Goal: Information Seeking & Learning: Find specific fact

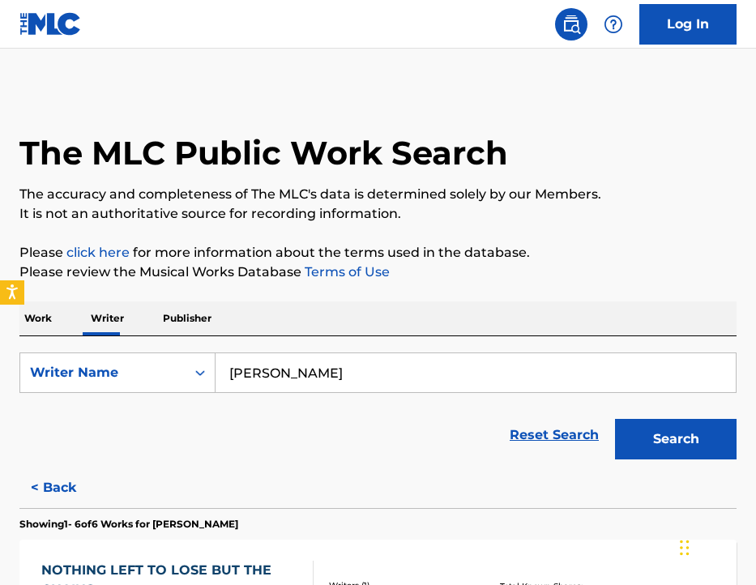
click at [278, 375] on input "[PERSON_NAME]" at bounding box center [476, 372] width 520 height 39
type input "[PERSON_NAME]"
click at [615, 419] on button "Search" at bounding box center [676, 439] width 122 height 41
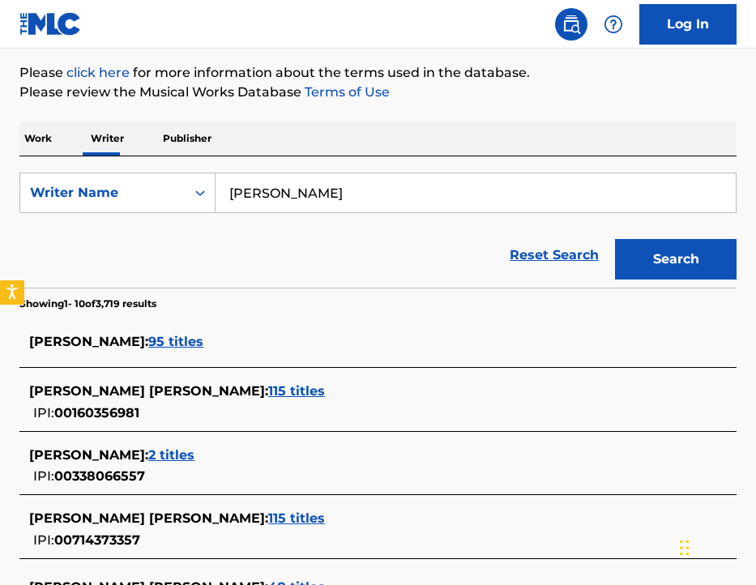
scroll to position [187, 0]
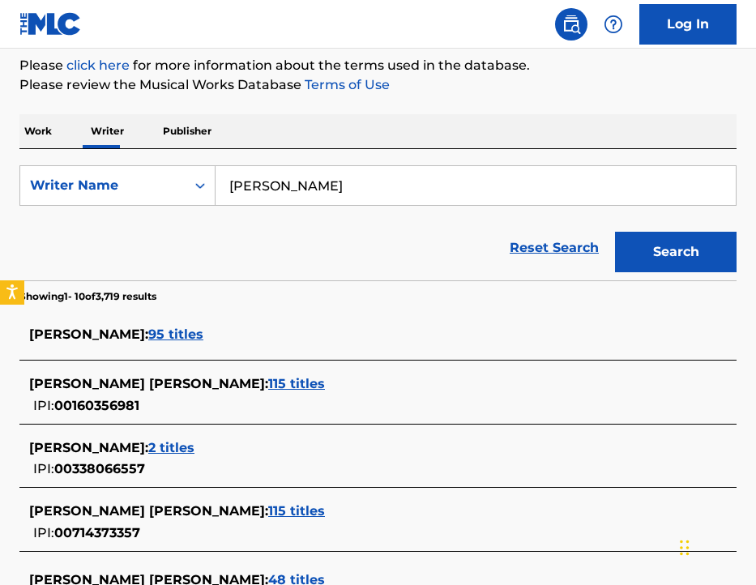
click at [124, 335] on span "[PERSON_NAME] :" at bounding box center [88, 334] width 119 height 15
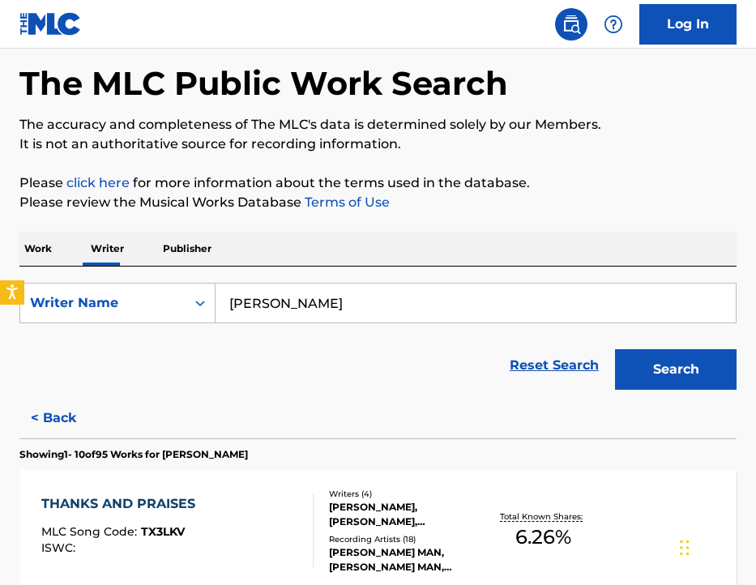
scroll to position [0, 0]
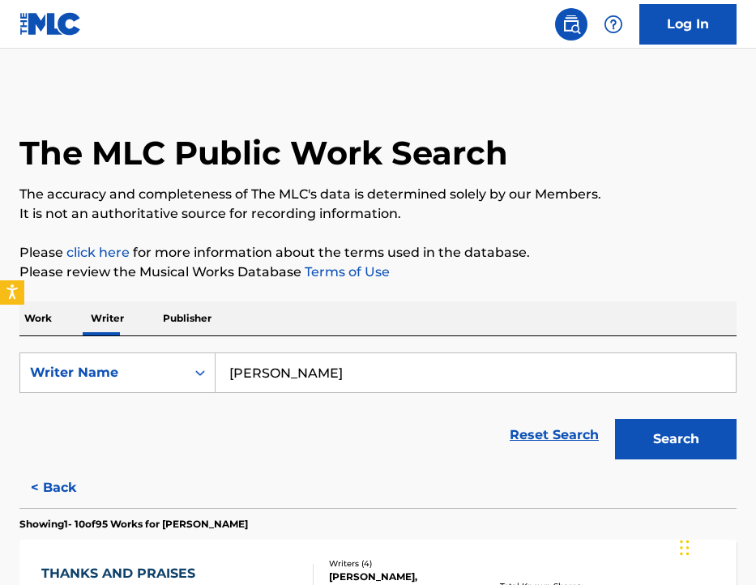
click at [365, 372] on input "[PERSON_NAME]" at bounding box center [476, 372] width 520 height 39
click at [615, 419] on button "Search" at bounding box center [676, 439] width 122 height 41
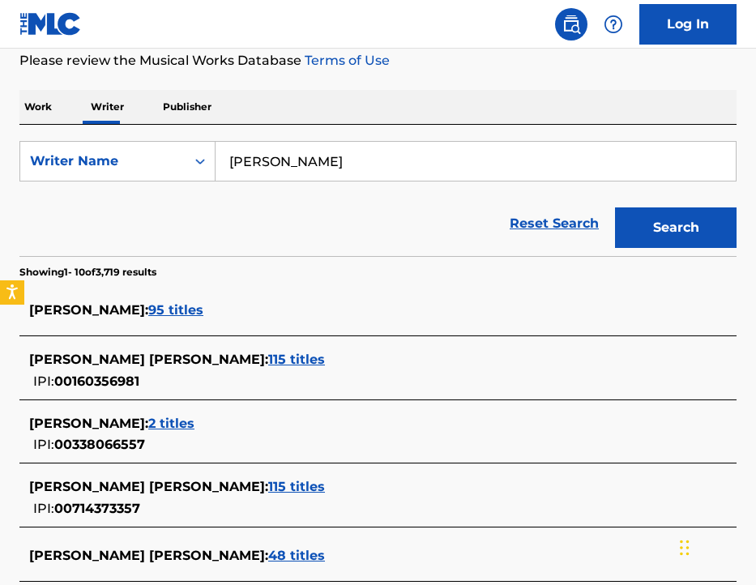
scroll to position [285, 0]
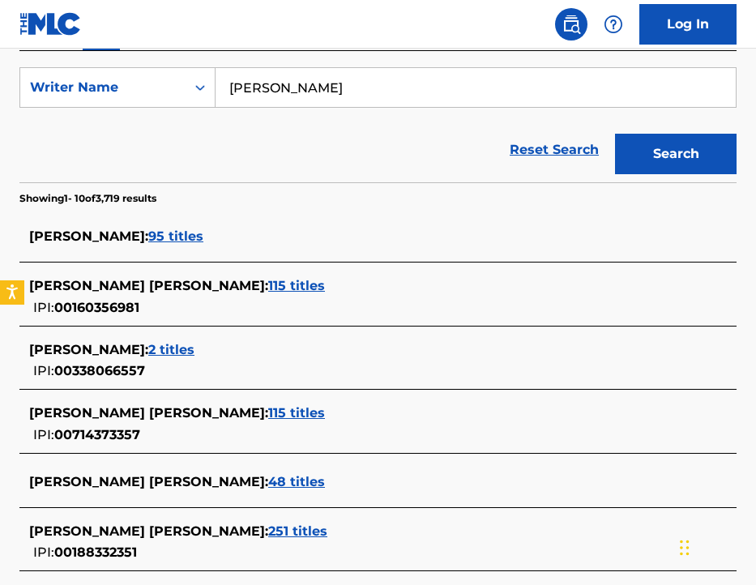
click at [183, 287] on span "[PERSON_NAME] [PERSON_NAME] :" at bounding box center [148, 285] width 239 height 15
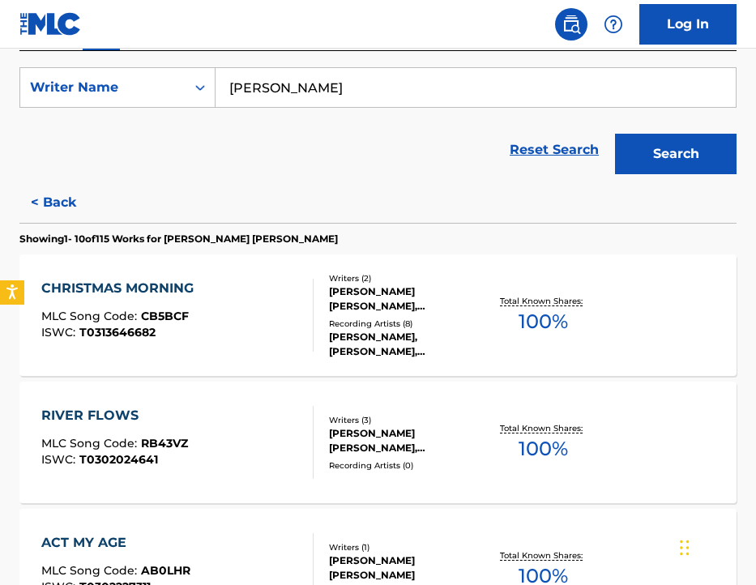
click at [353, 95] on input "[PERSON_NAME]" at bounding box center [476, 87] width 520 height 39
click at [615, 134] on button "Search" at bounding box center [676, 154] width 122 height 41
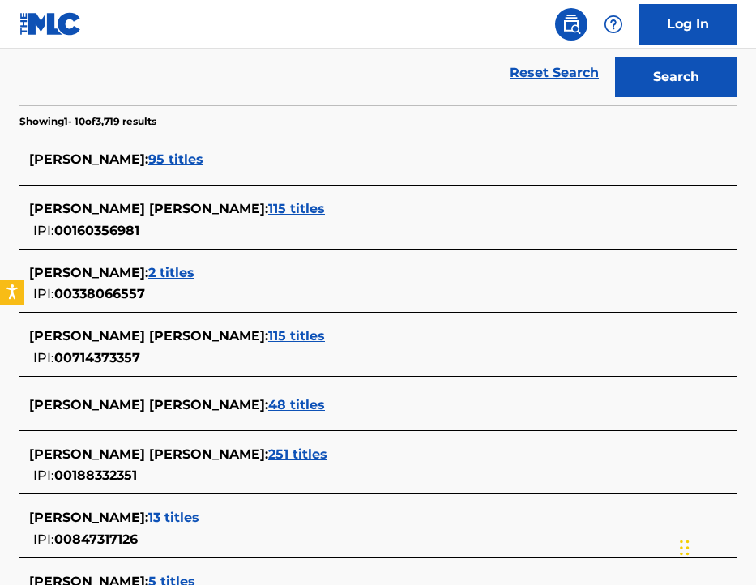
scroll to position [393, 0]
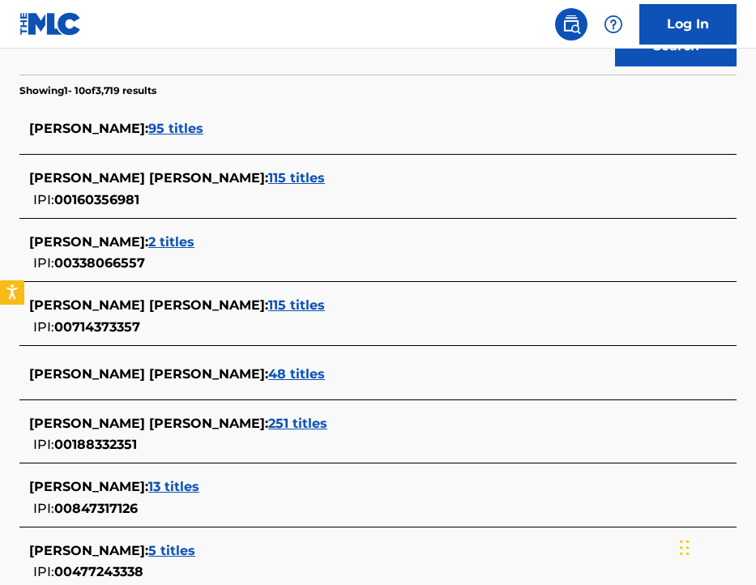
click at [186, 298] on span "[PERSON_NAME] [PERSON_NAME] :" at bounding box center [148, 304] width 239 height 15
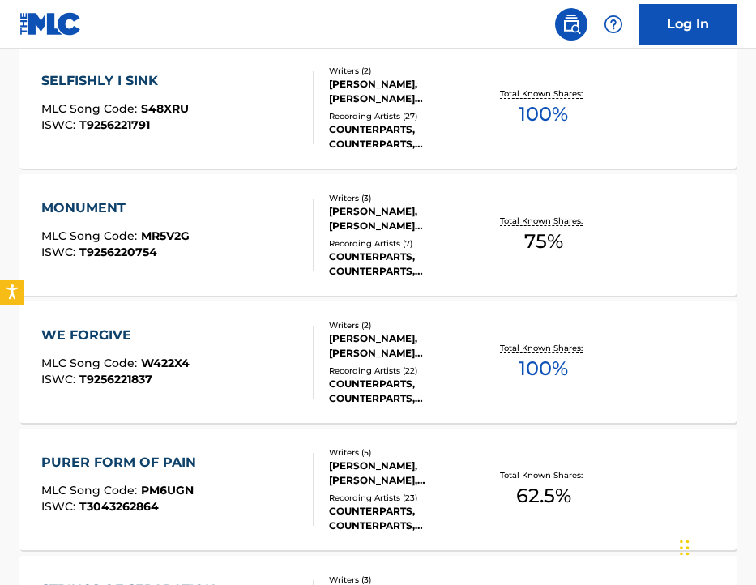
scroll to position [426, 0]
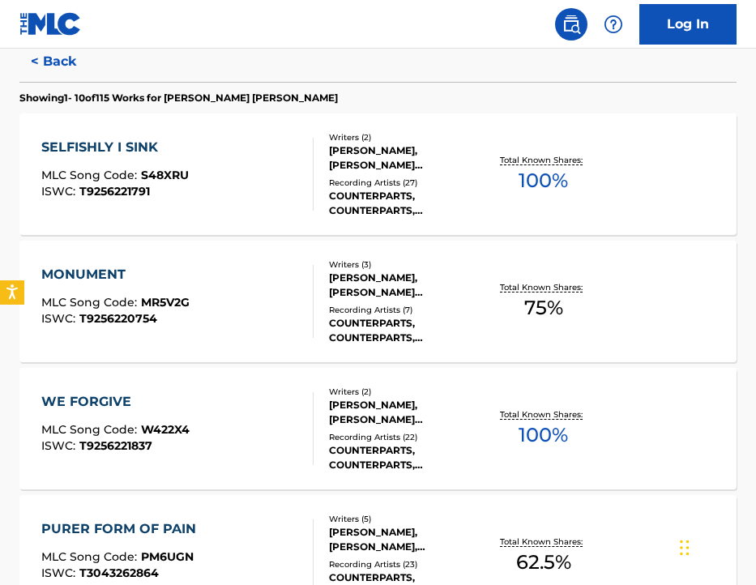
click at [412, 153] on div "[PERSON_NAME], [PERSON_NAME] [PERSON_NAME]" at bounding box center [406, 157] width 155 height 29
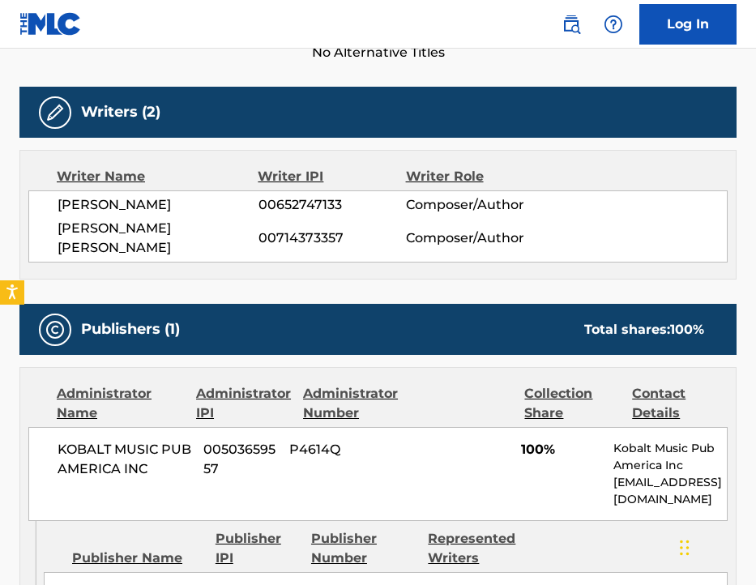
scroll to position [489, 0]
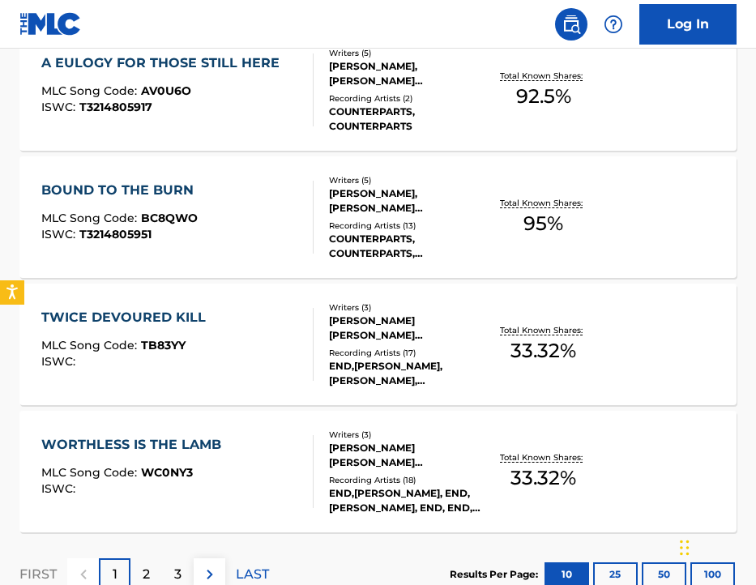
scroll to position [1264, 0]
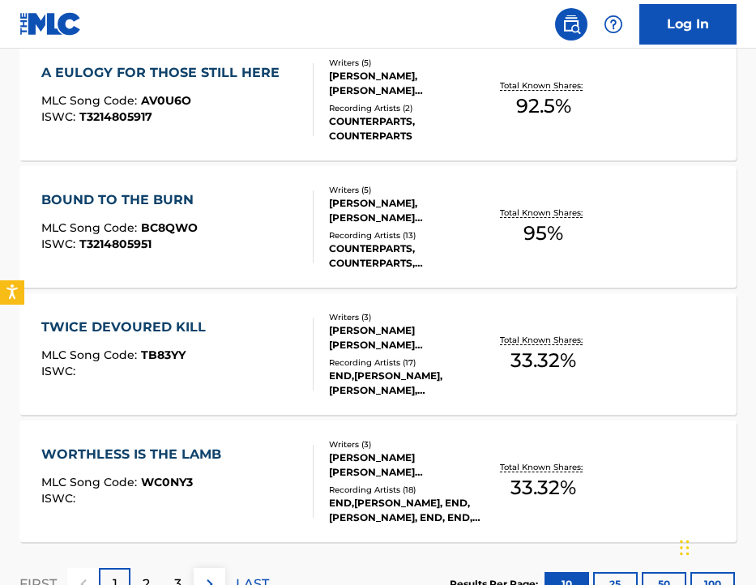
click at [166, 200] on div "BOUND TO THE BURN" at bounding box center [121, 199] width 160 height 19
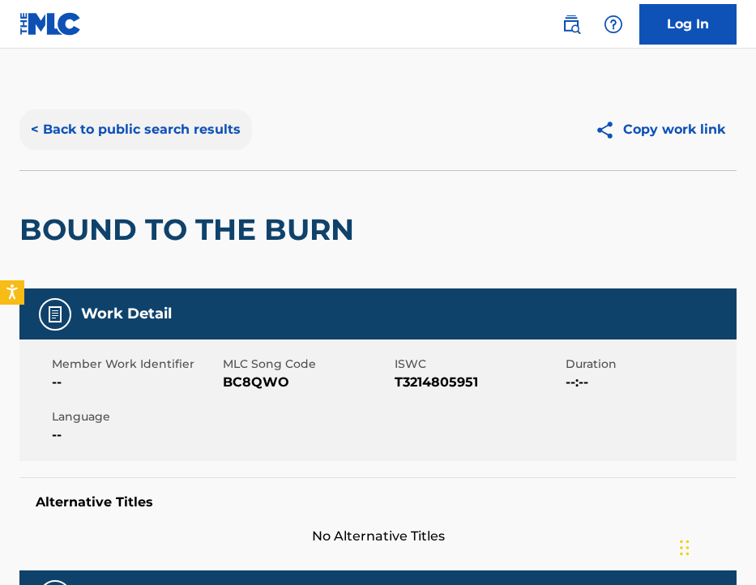
click at [127, 133] on button "< Back to public search results" at bounding box center [135, 129] width 233 height 41
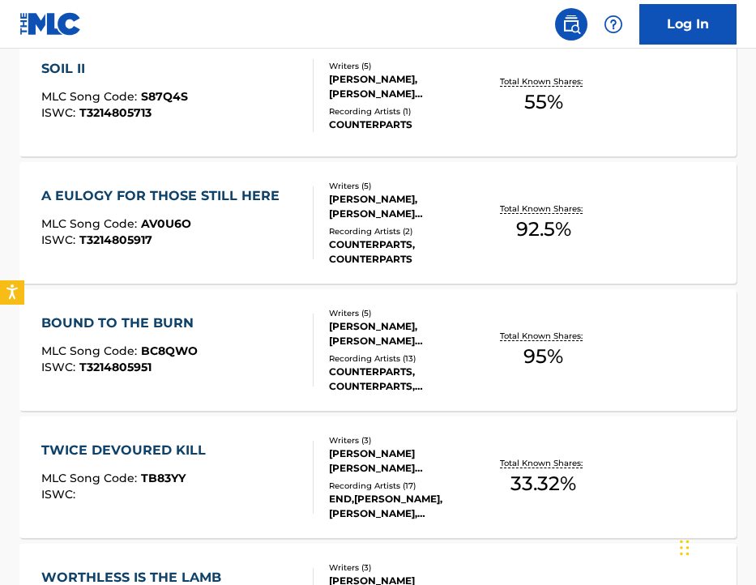
scroll to position [1139, 0]
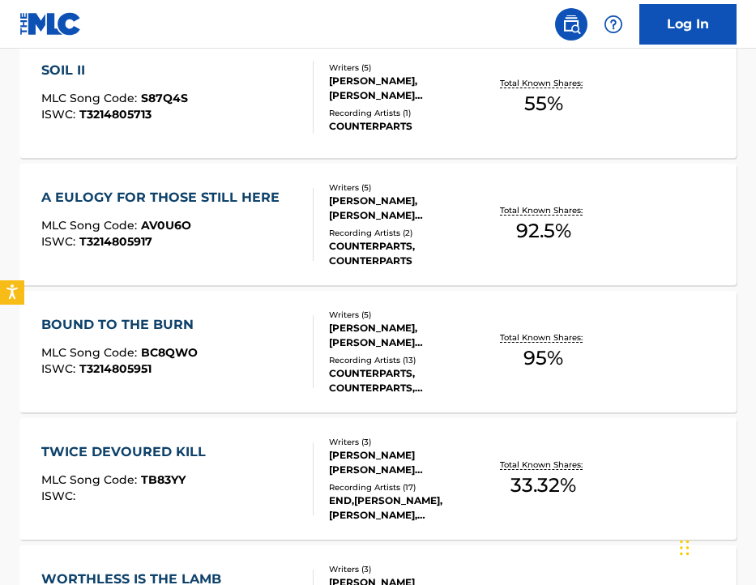
click at [168, 319] on div "BOUND TO THE BURN" at bounding box center [121, 324] width 160 height 19
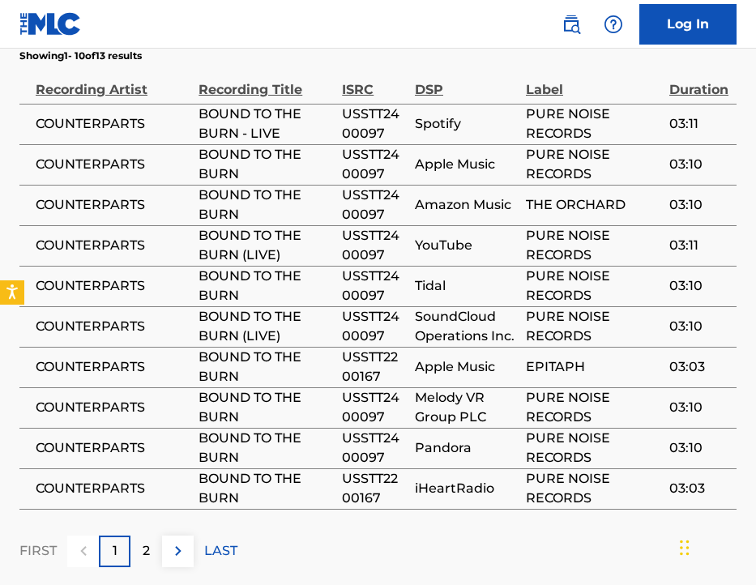
scroll to position [1377, 0]
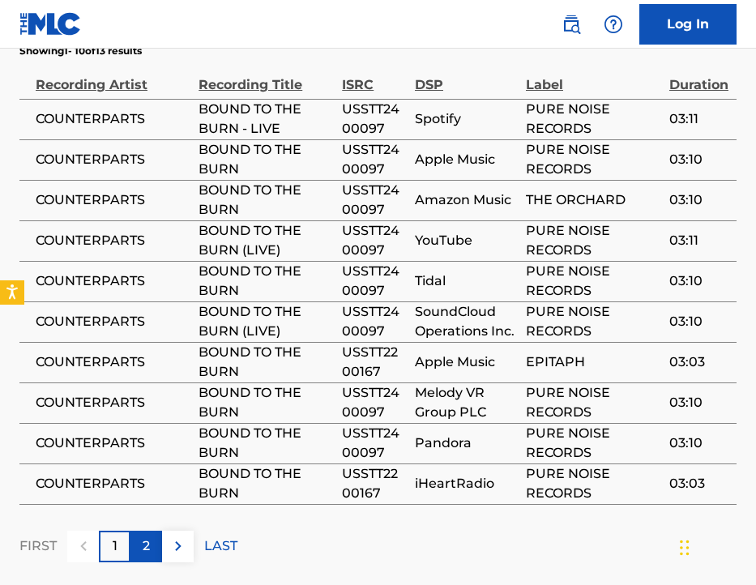
click at [143, 536] on p "2" at bounding box center [146, 545] width 7 height 19
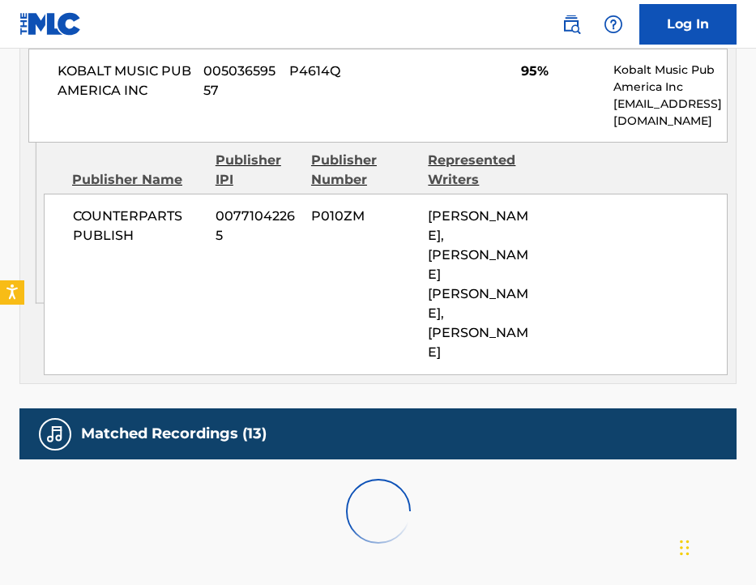
scroll to position [1093, 0]
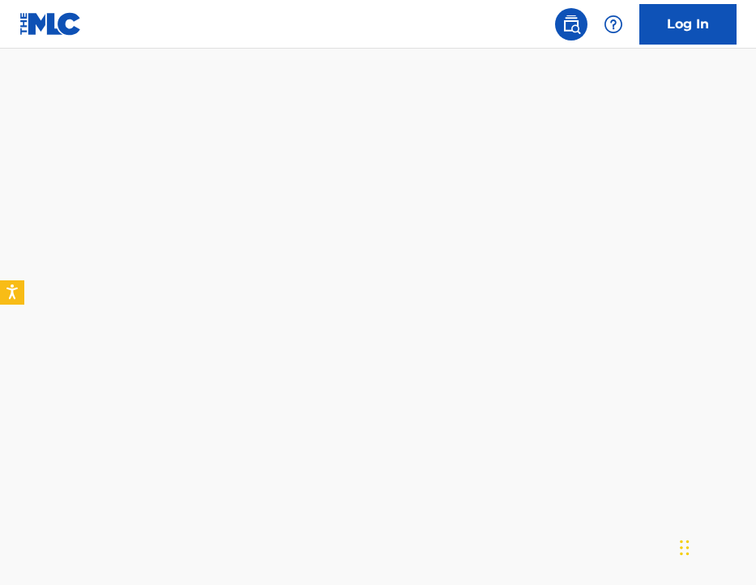
scroll to position [1391, 0]
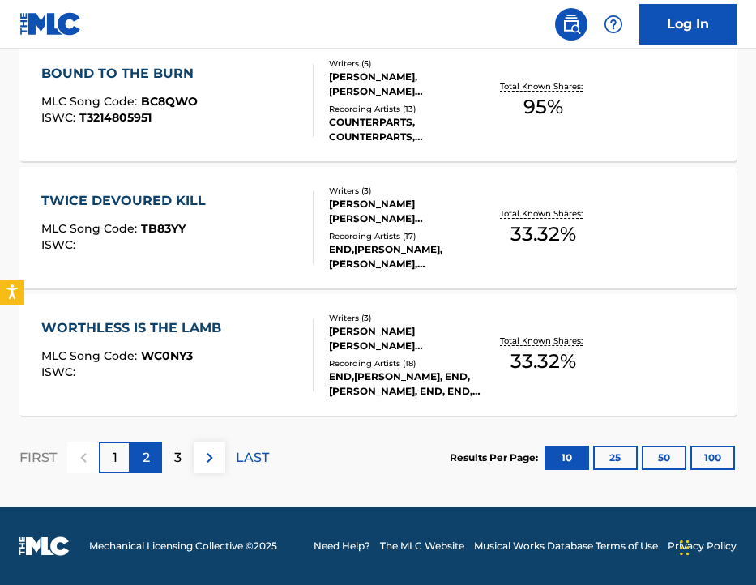
click at [145, 455] on p "2" at bounding box center [146, 457] width 7 height 19
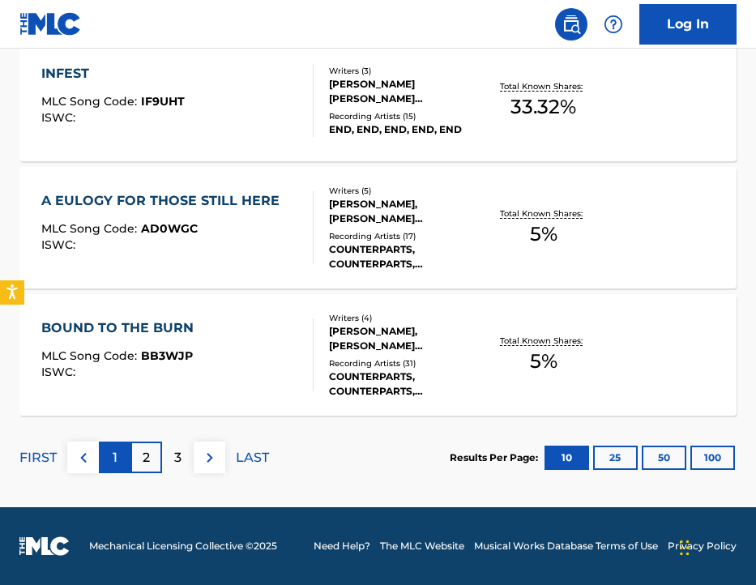
click at [120, 458] on div "1" at bounding box center [115, 458] width 32 height 32
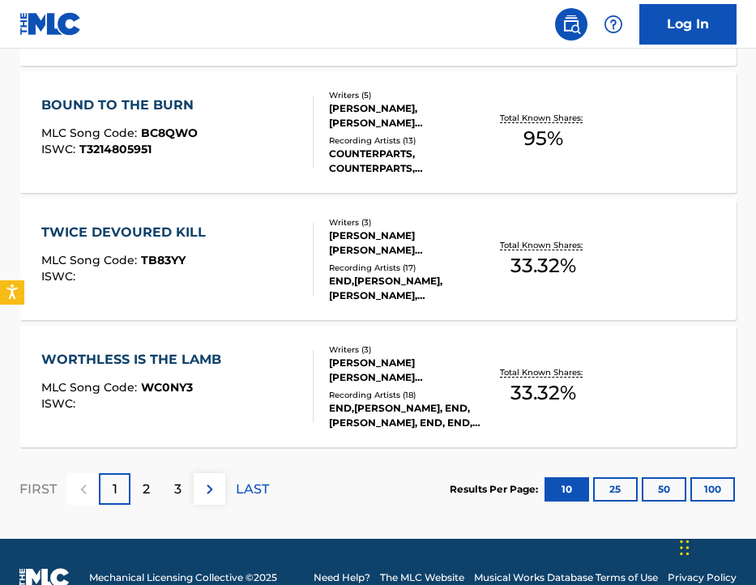
scroll to position [1358, 0]
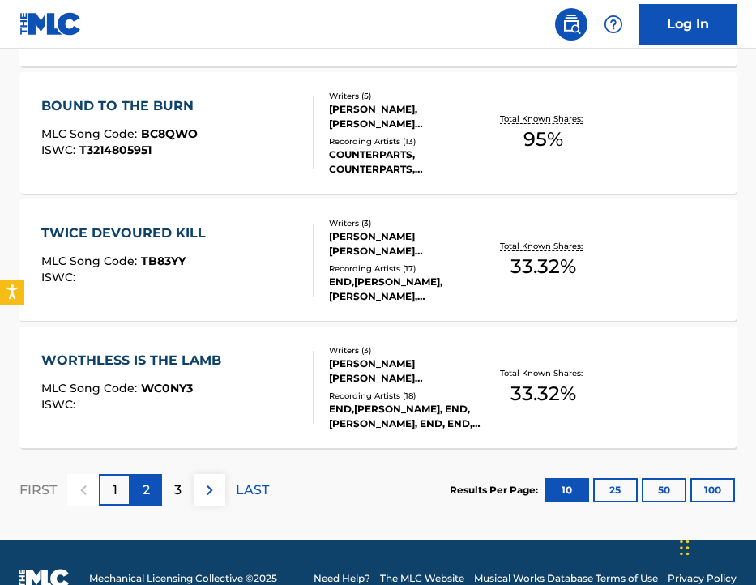
click at [139, 491] on div "2" at bounding box center [146, 490] width 32 height 32
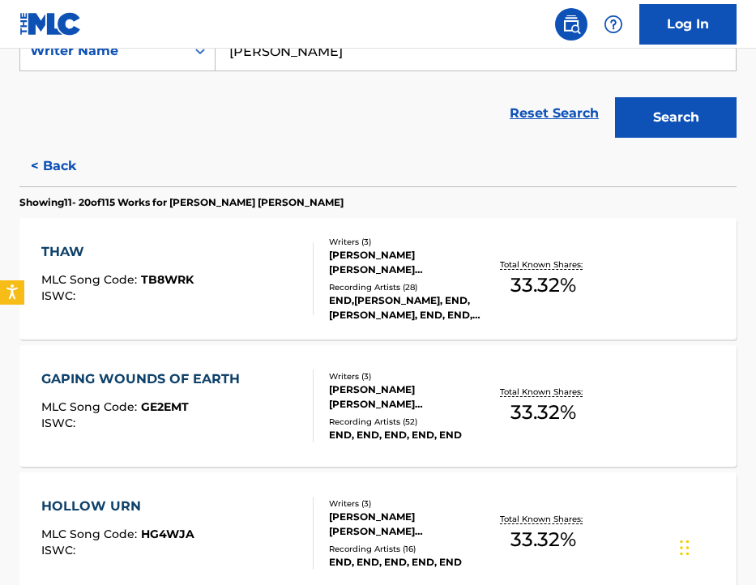
scroll to position [319, 0]
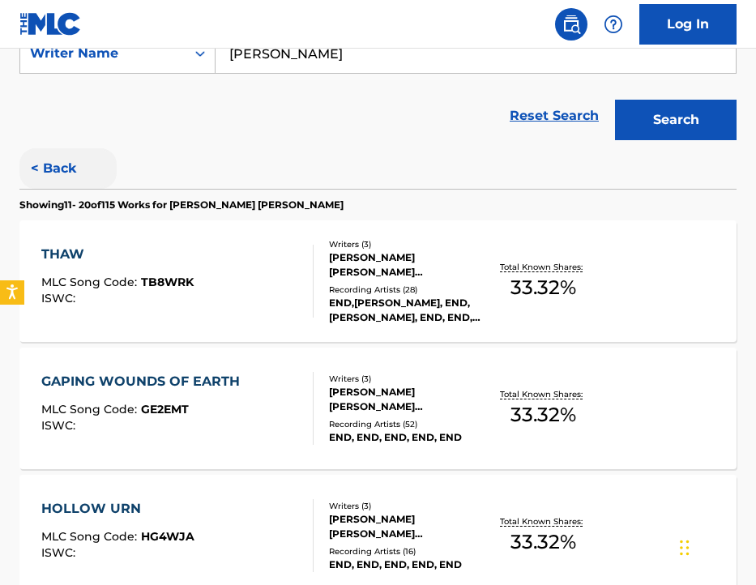
click at [67, 172] on button "< Back" at bounding box center [67, 168] width 97 height 41
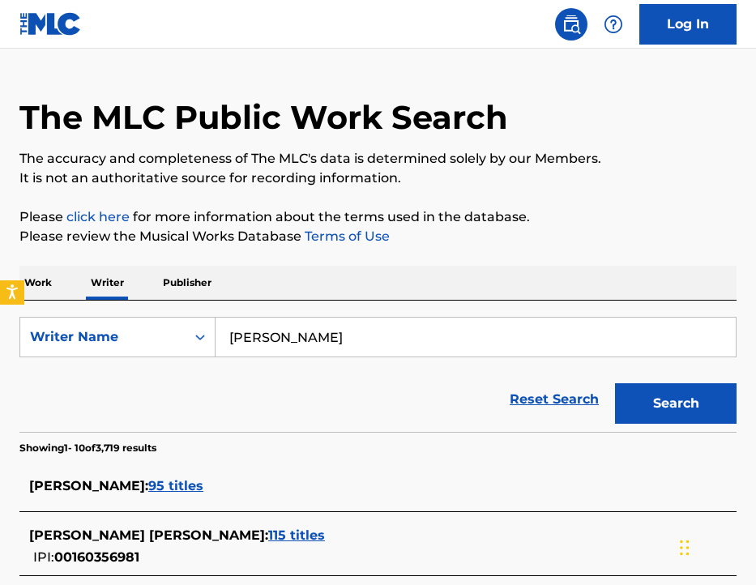
scroll to position [0, 0]
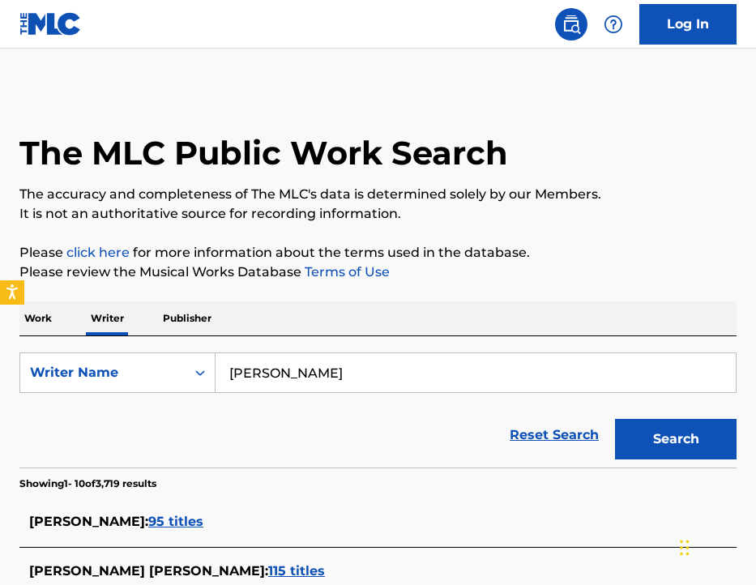
click at [286, 376] on input "[PERSON_NAME]" at bounding box center [476, 372] width 520 height 39
click at [615, 419] on button "Search" at bounding box center [676, 439] width 122 height 41
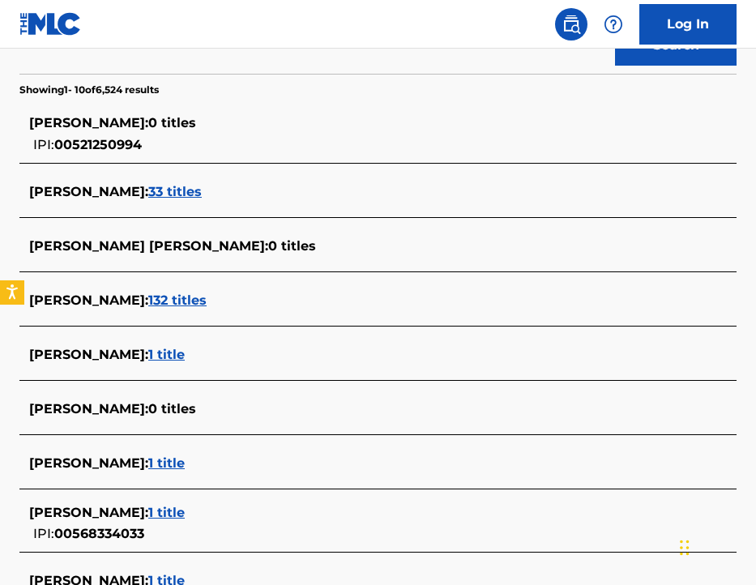
scroll to position [299, 0]
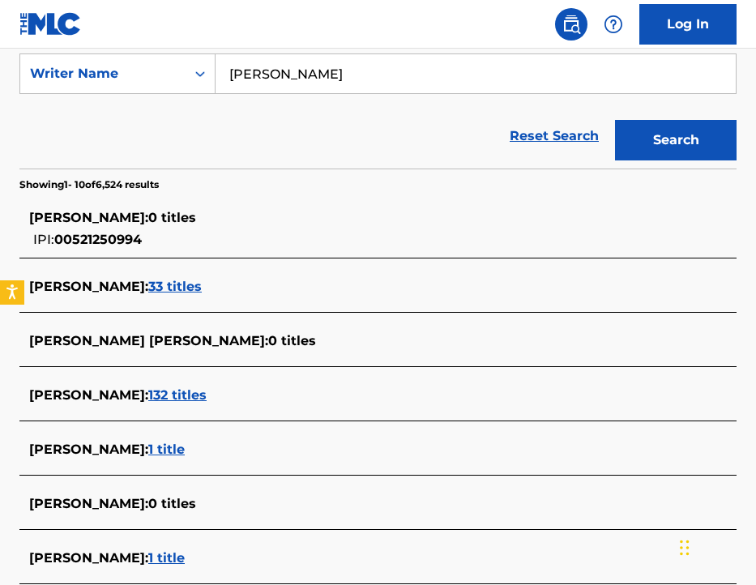
click at [247, 74] on input "[PERSON_NAME]" at bounding box center [476, 73] width 520 height 39
click at [615, 120] on button "Search" at bounding box center [676, 140] width 122 height 41
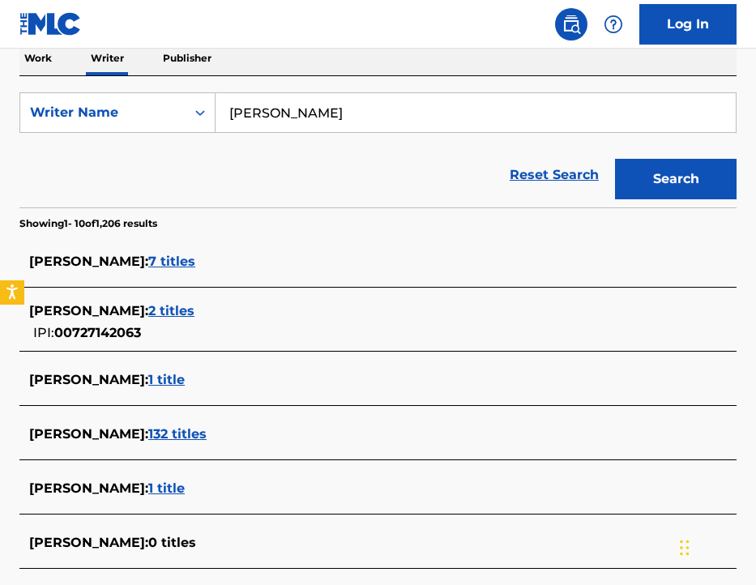
scroll to position [227, 0]
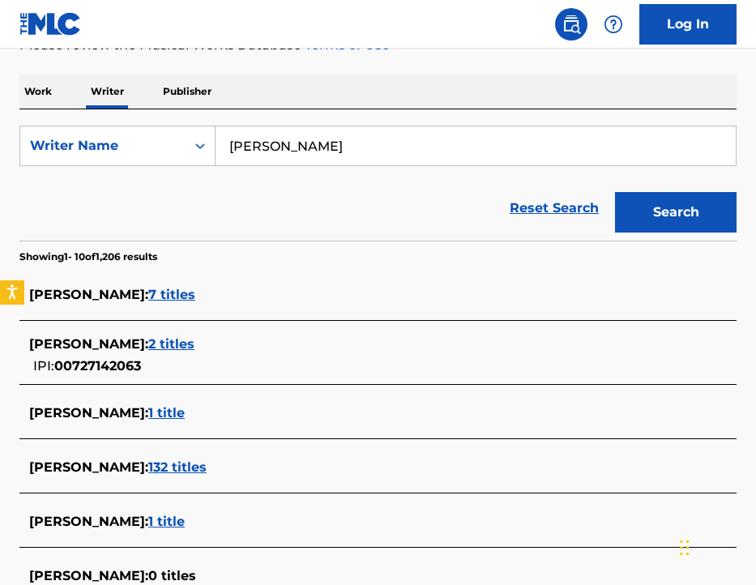
click at [615, 192] on button "Search" at bounding box center [676, 212] width 122 height 41
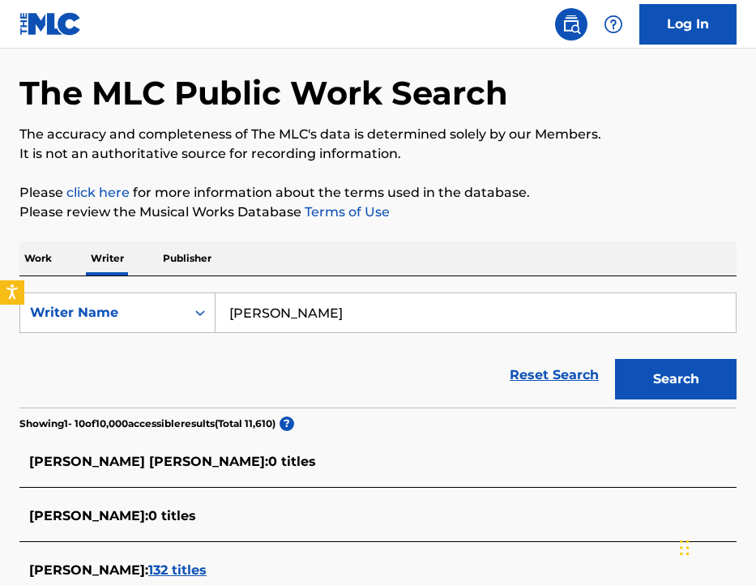
scroll to position [0, 0]
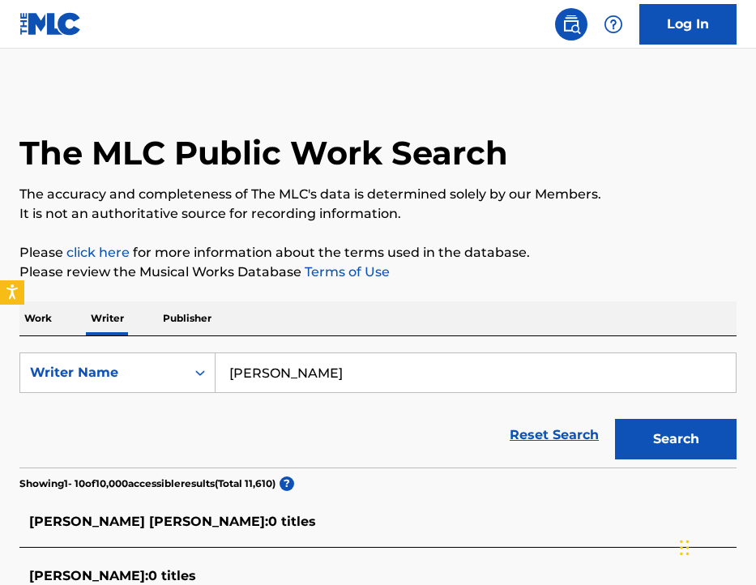
click at [615, 419] on button "Search" at bounding box center [676, 439] width 122 height 41
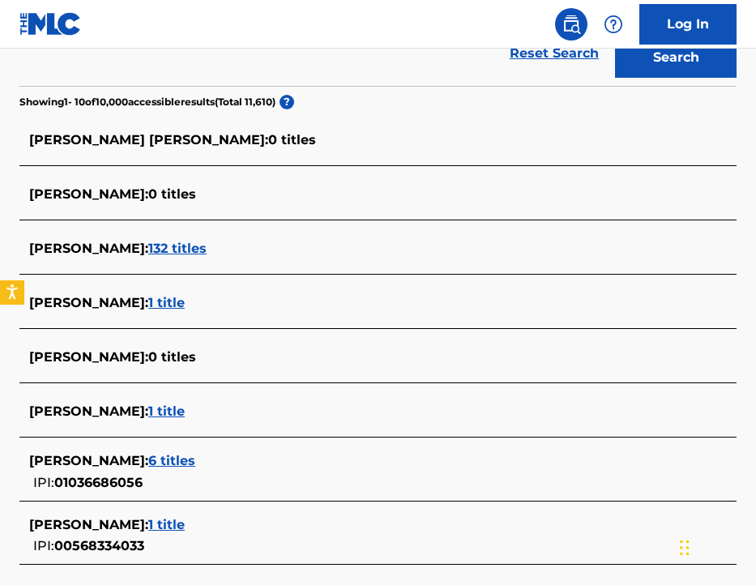
scroll to position [383, 0]
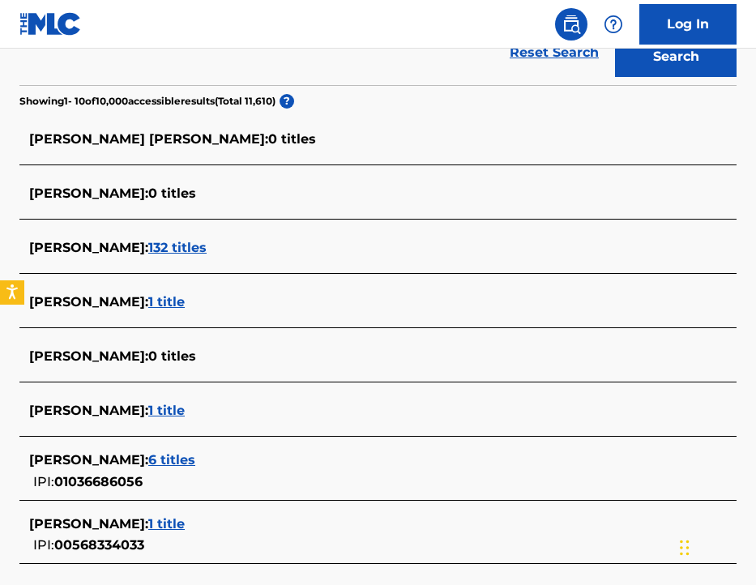
click at [115, 454] on span "[PERSON_NAME] :" at bounding box center [88, 459] width 119 height 15
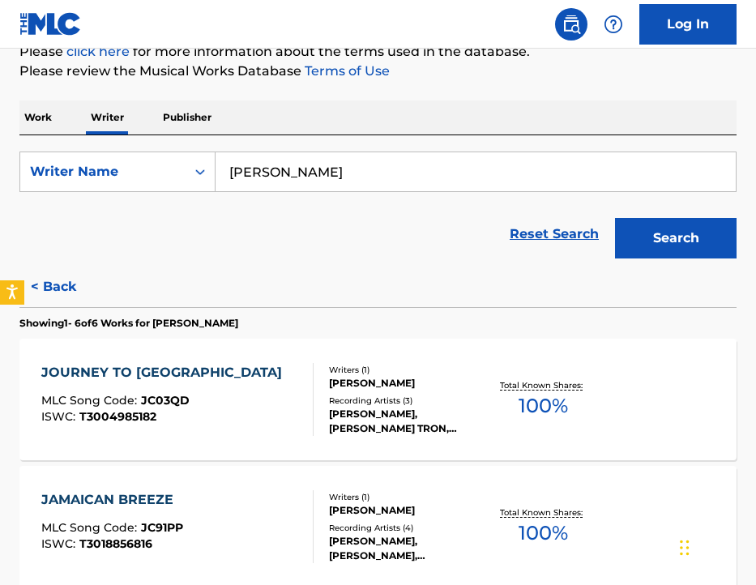
scroll to position [189, 0]
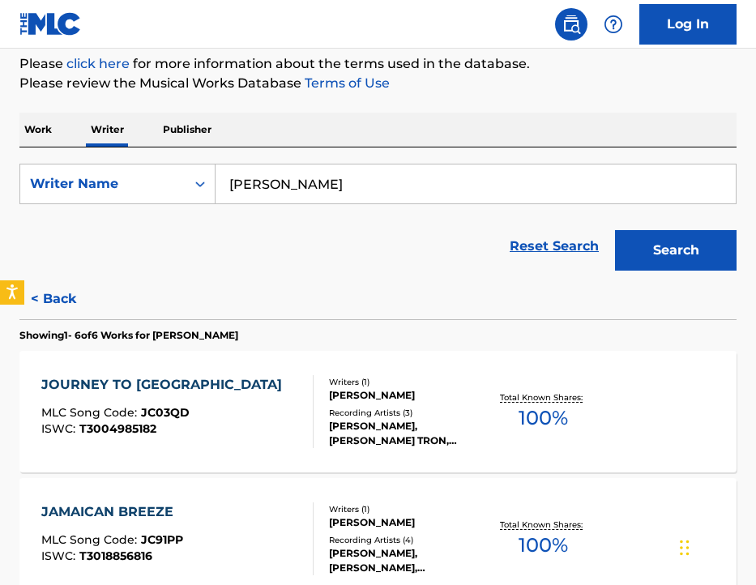
click at [336, 175] on input "[PERSON_NAME]" at bounding box center [476, 184] width 520 height 39
click at [355, 175] on input "[PERSON_NAME]" at bounding box center [476, 184] width 520 height 39
click at [348, 183] on input "[PERSON_NAME]" at bounding box center [476, 184] width 520 height 39
click at [615, 230] on button "Search" at bounding box center [676, 250] width 122 height 41
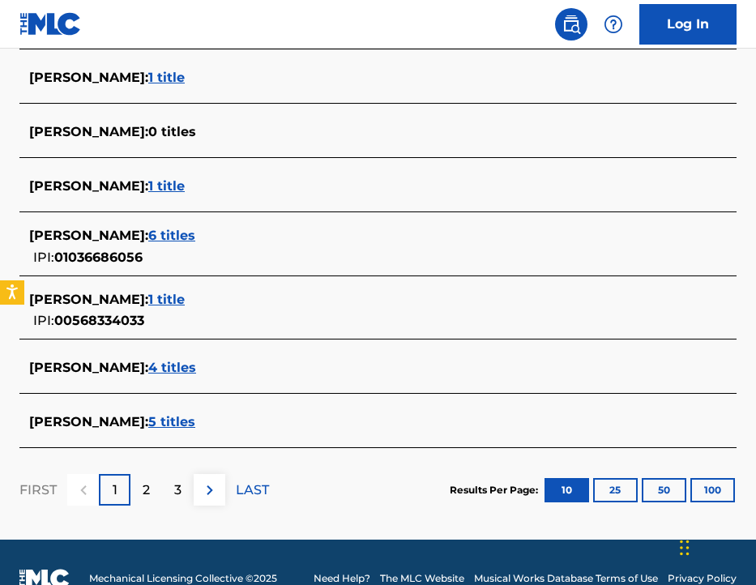
scroll to position [639, 0]
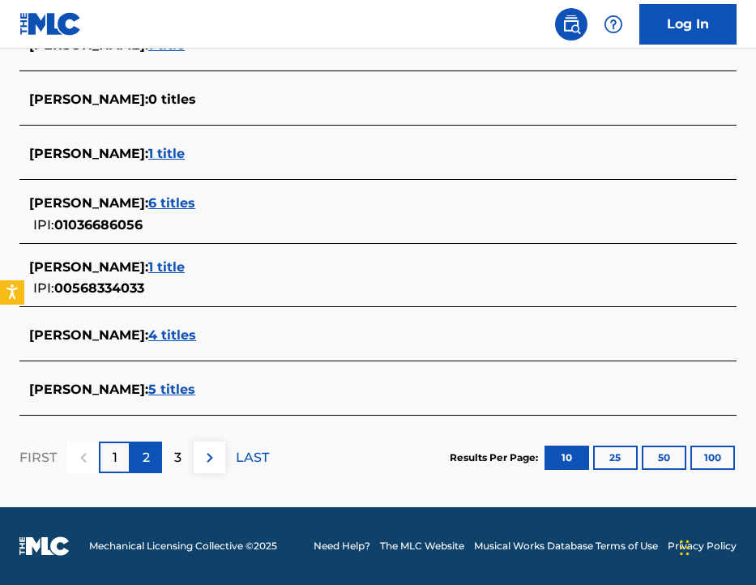
click at [147, 465] on p "2" at bounding box center [146, 457] width 7 height 19
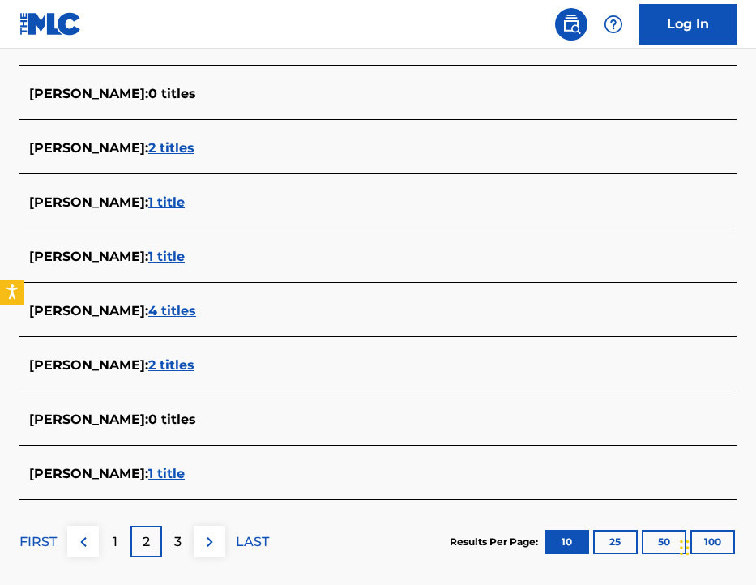
scroll to position [560, 0]
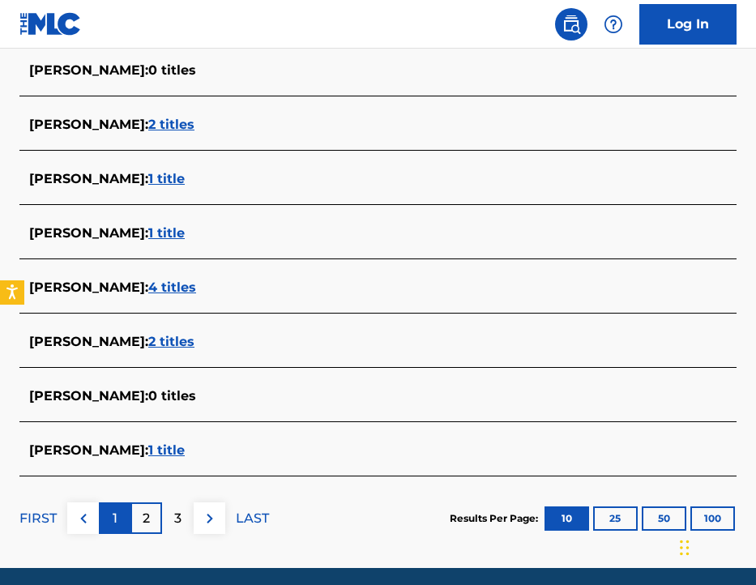
click at [118, 521] on div "1" at bounding box center [115, 518] width 32 height 32
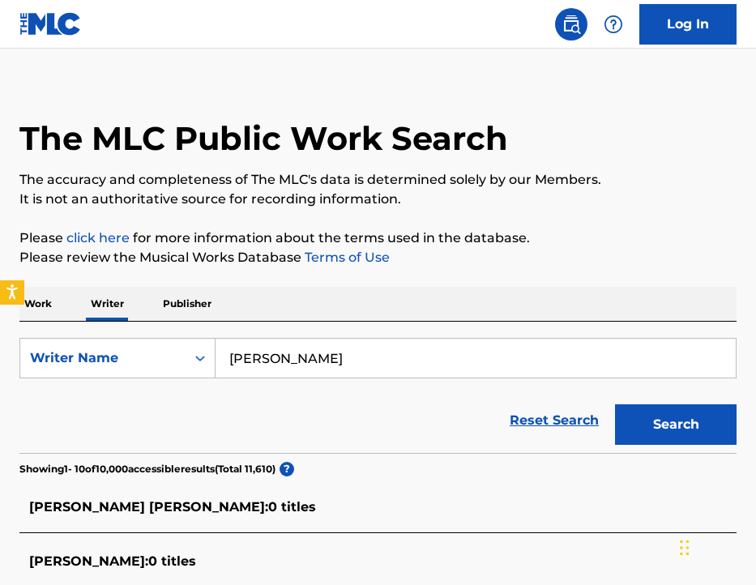
scroll to position [0, 0]
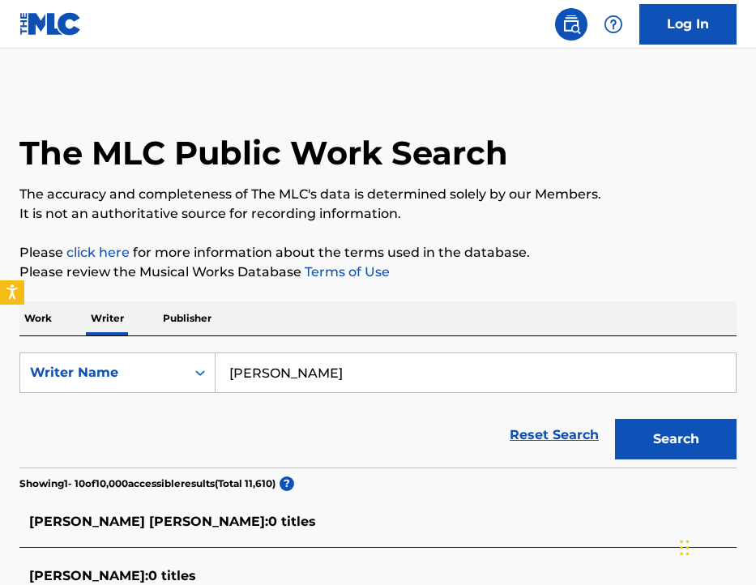
click at [264, 378] on input "[PERSON_NAME]" at bounding box center [476, 372] width 520 height 39
type input "[PERSON_NAME]"
click at [615, 419] on button "Search" at bounding box center [676, 439] width 122 height 41
